Goal: Check status: Check status

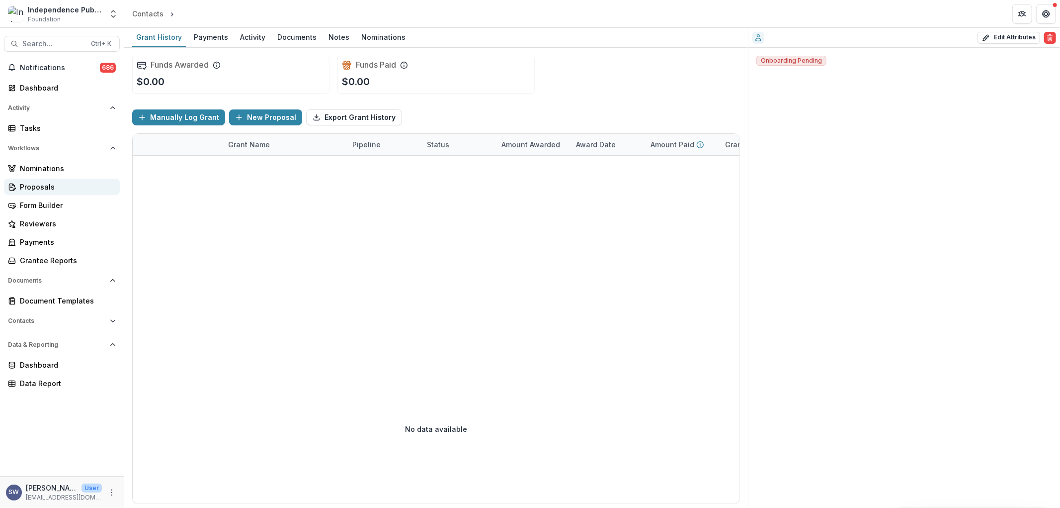
click at [52, 189] on div "Proposals" at bounding box center [66, 186] width 92 height 10
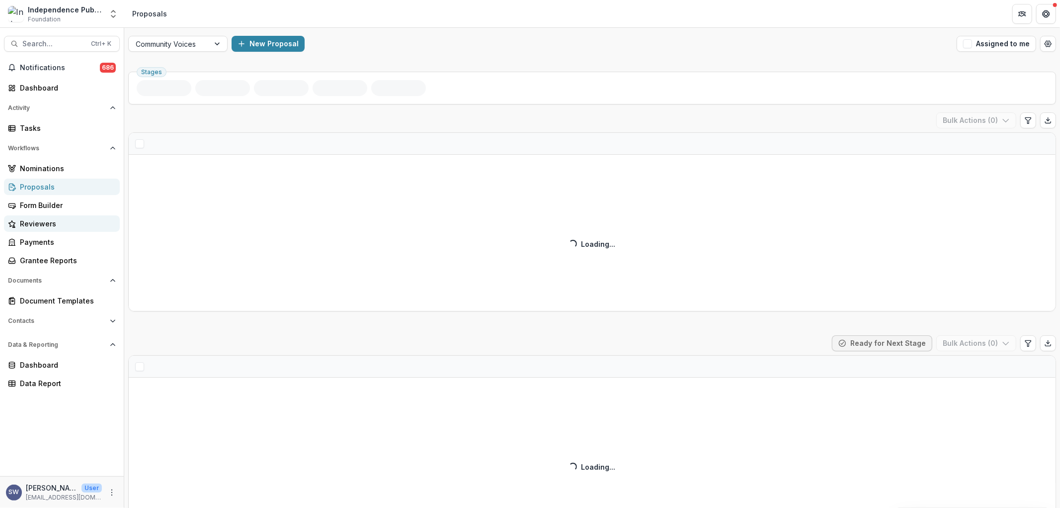
click at [47, 222] on div "Reviewers" at bounding box center [66, 223] width 92 height 10
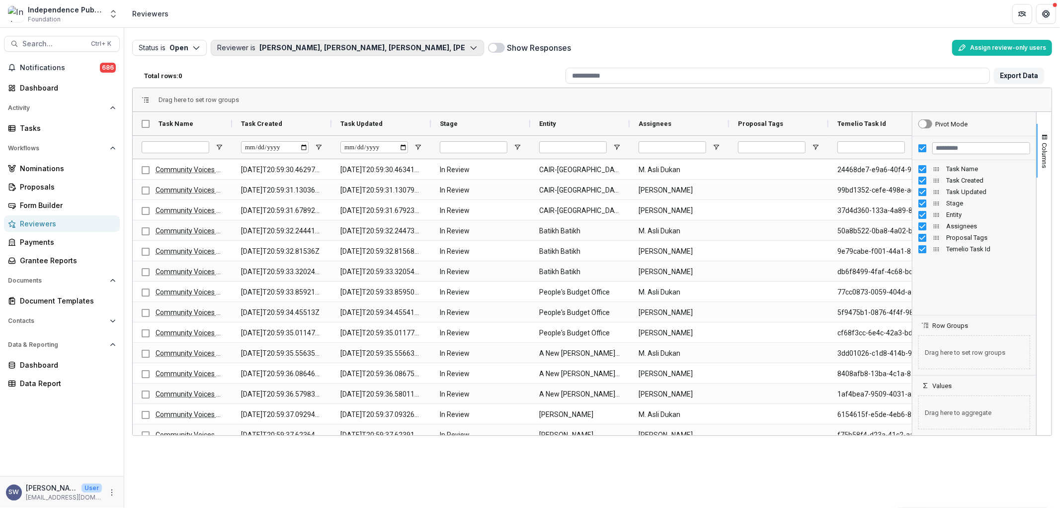
click at [296, 48] on button "Reviewer is [PERSON_NAME], [PERSON_NAME], [PERSON_NAME], [PERSON_NAME], M. [PER…" at bounding box center [347, 48] width 273 height 16
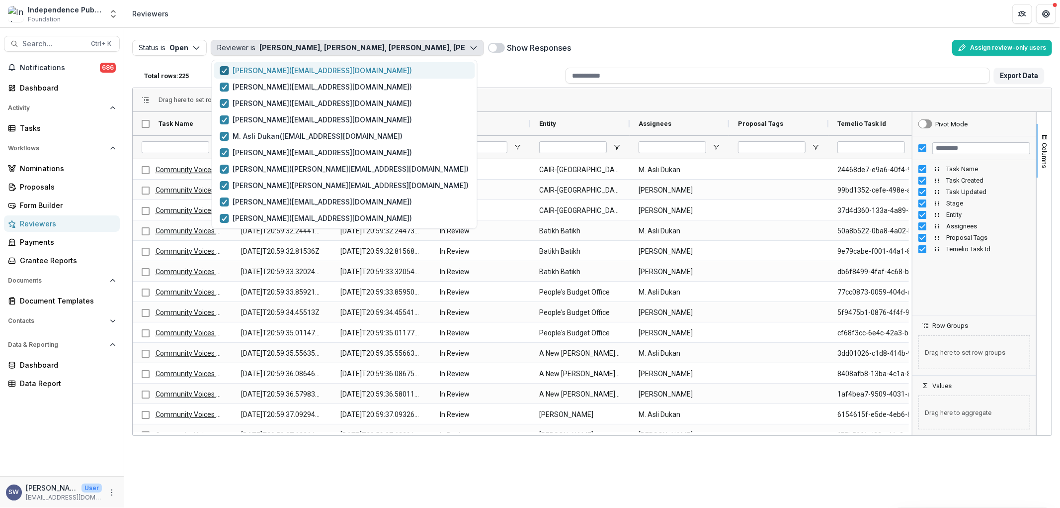
click at [228, 70] on span "button" at bounding box center [224, 70] width 9 height 9
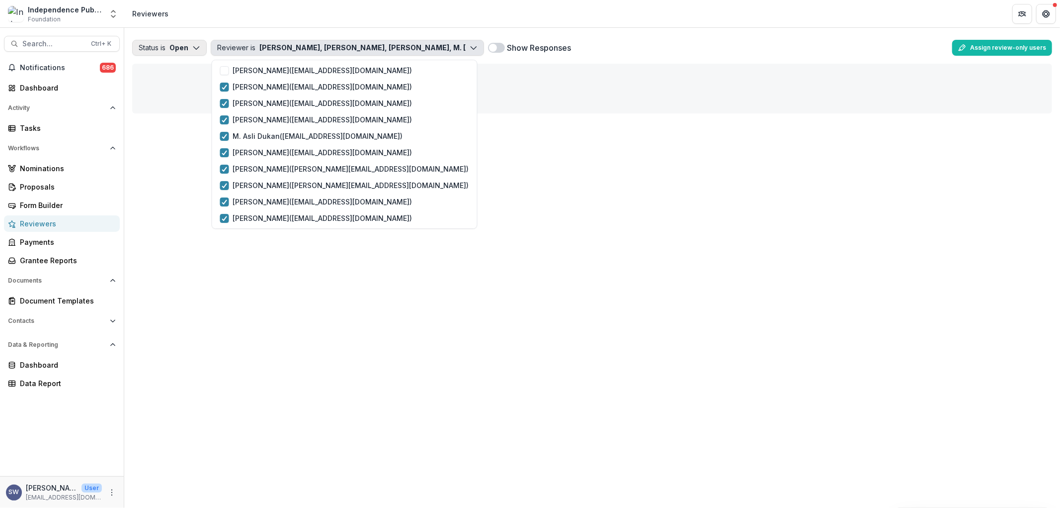
click at [182, 48] on button "Status is Open" at bounding box center [169, 48] width 75 height 16
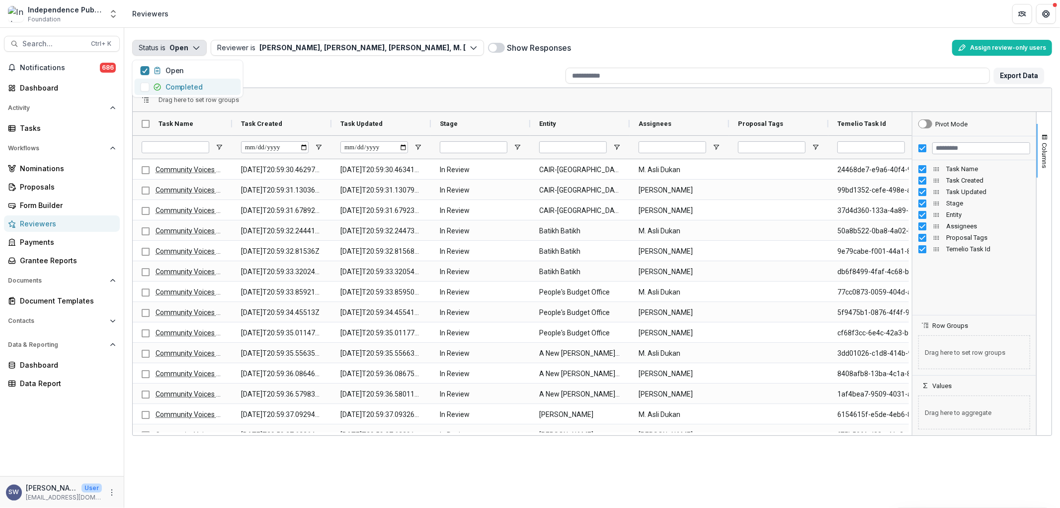
click at [147, 85] on span "button" at bounding box center [145, 87] width 9 height 9
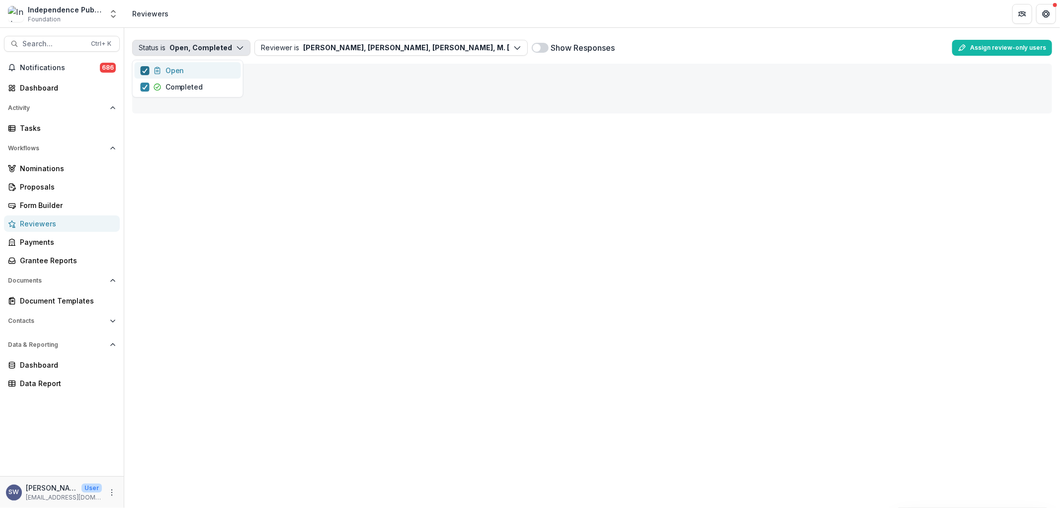
click at [146, 70] on polyline "button" at bounding box center [145, 71] width 4 height 4
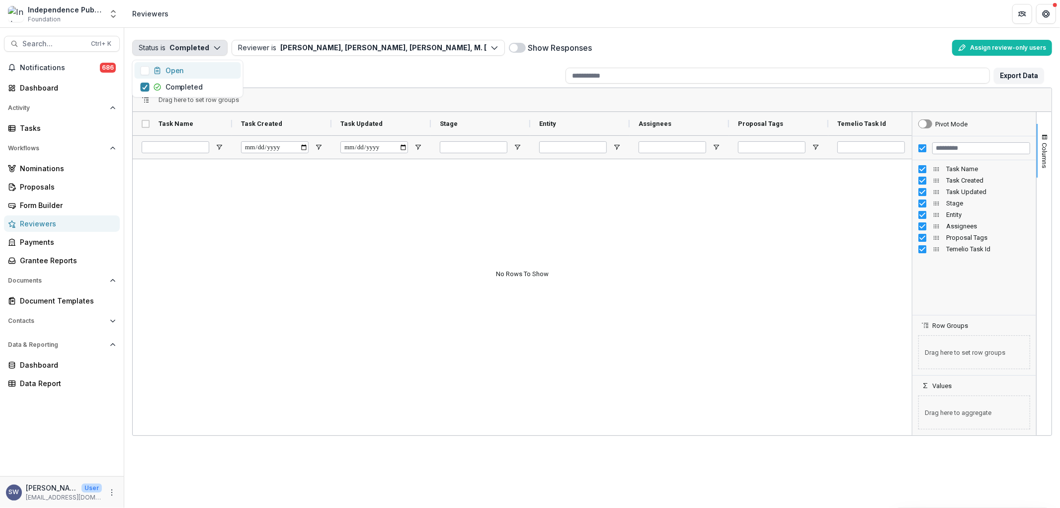
click at [409, 261] on div at bounding box center [523, 295] width 780 height 273
click at [451, 56] on div "Status is Completed Open Completed Reviewer is [PERSON_NAME], [PERSON_NAME], [P…" at bounding box center [592, 48] width 920 height 24
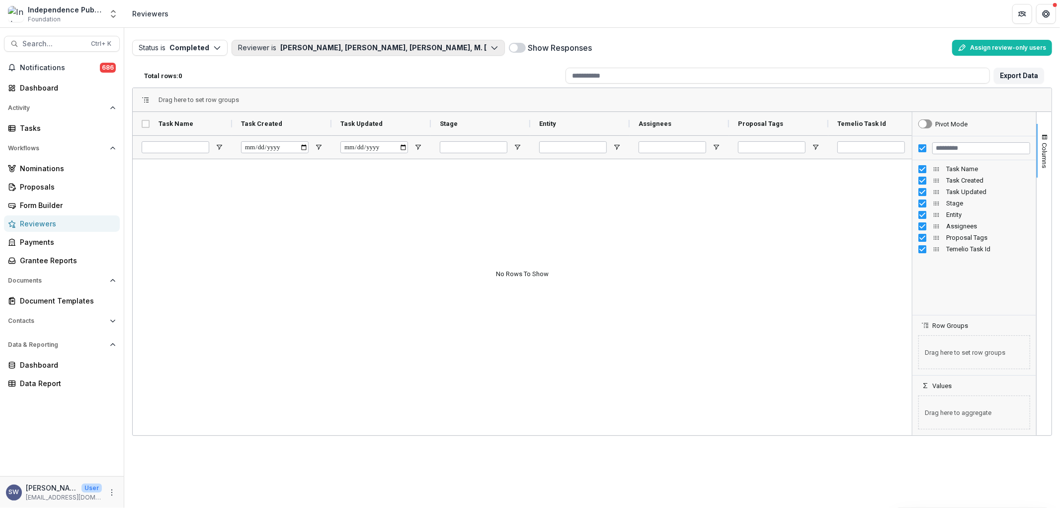
click at [453, 48] on button "Reviewer is [PERSON_NAME], [PERSON_NAME], [PERSON_NAME], M. [PERSON_NAME], [PER…" at bounding box center [368, 48] width 273 height 16
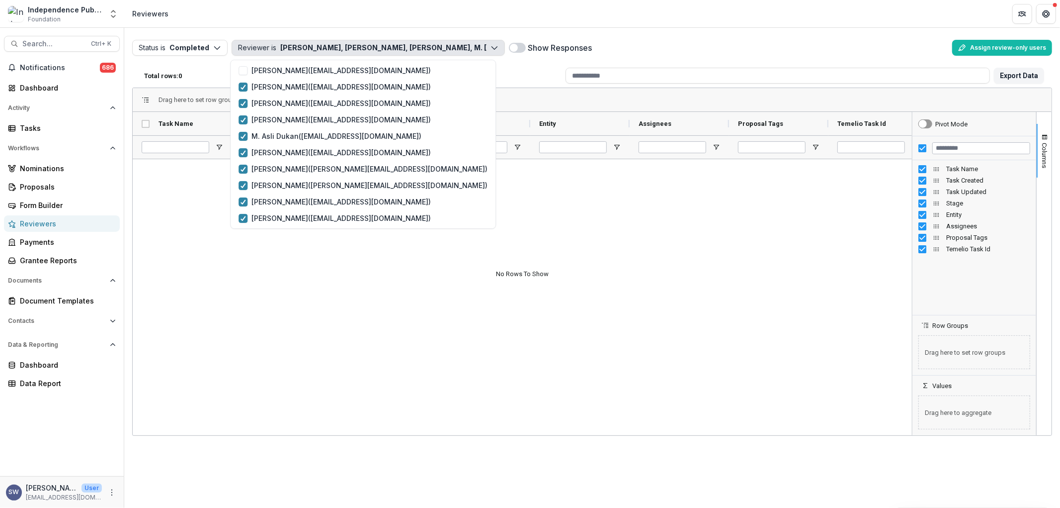
click at [583, 294] on div at bounding box center [523, 295] width 780 height 273
